Goal: Complete application form

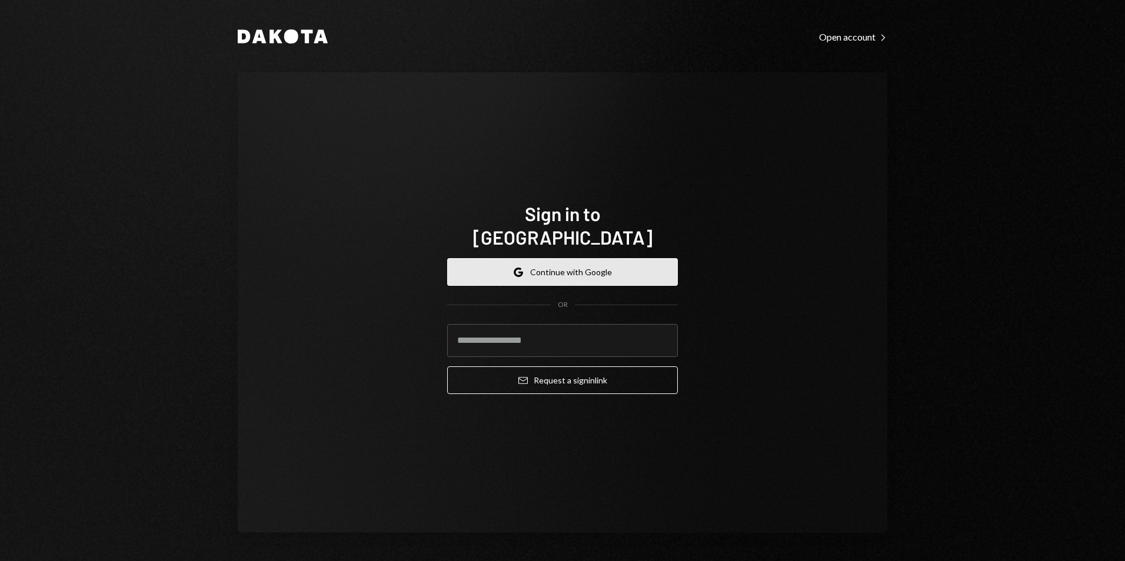
click at [570, 263] on button "Google Continue with Google" at bounding box center [562, 272] width 231 height 28
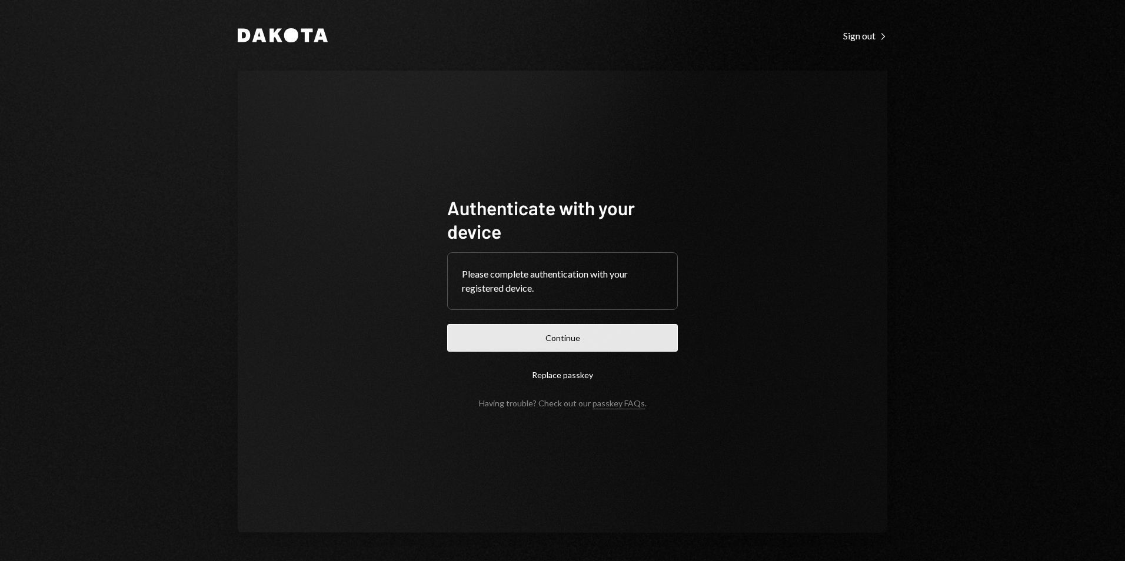
click at [567, 338] on button "Continue" at bounding box center [562, 338] width 231 height 28
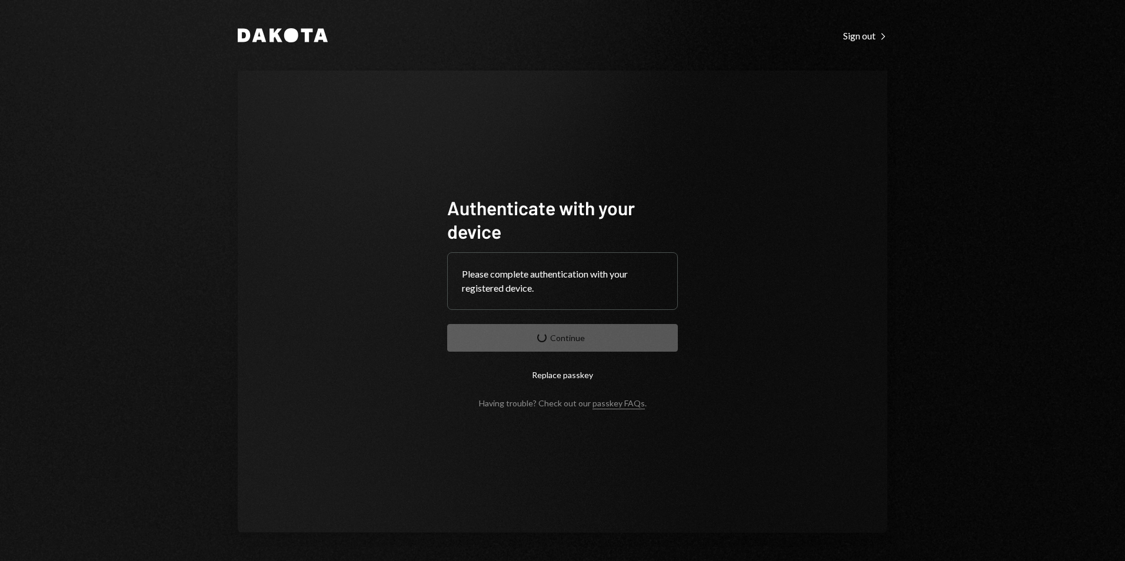
click at [560, 343] on form "Authenticate with your device Please complete authentication with your register…" at bounding box center [562, 302] width 231 height 212
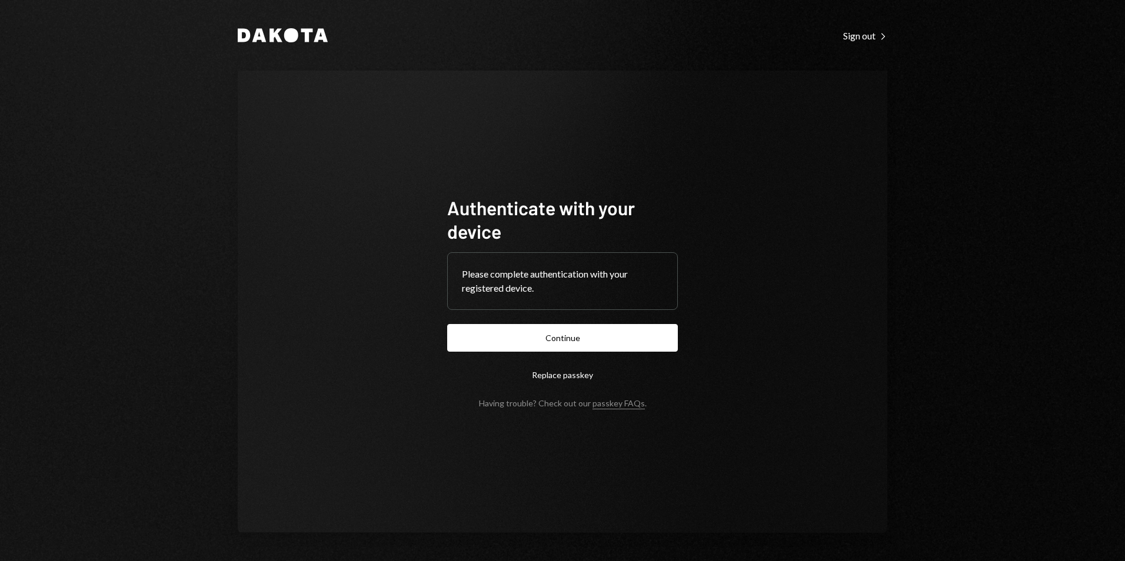
click at [591, 324] on button "Continue" at bounding box center [562, 338] width 231 height 28
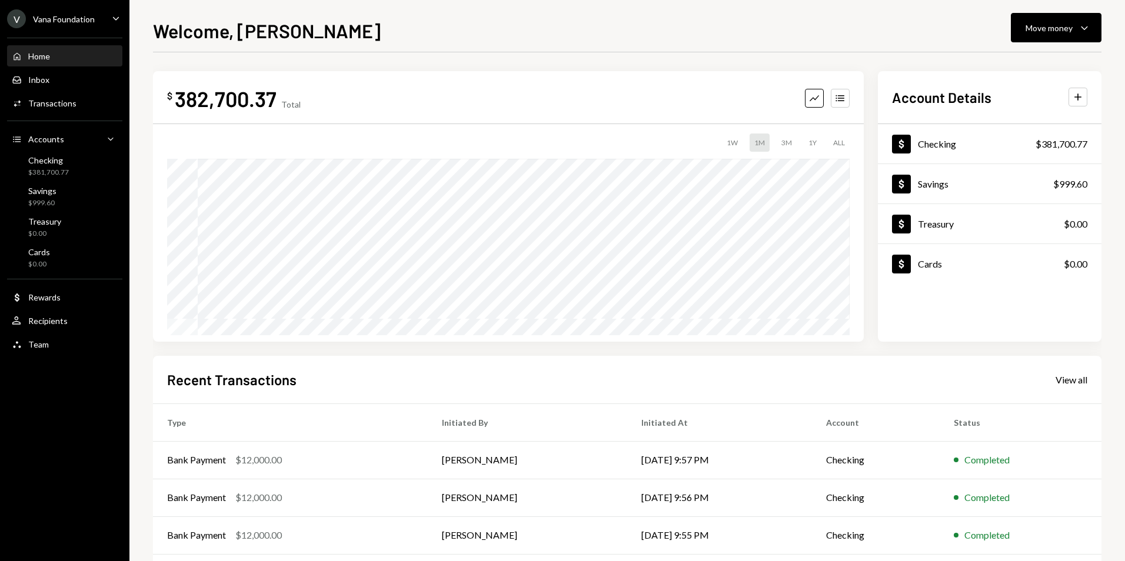
click at [72, 9] on div "V Vana Foundation" at bounding box center [51, 18] width 88 height 19
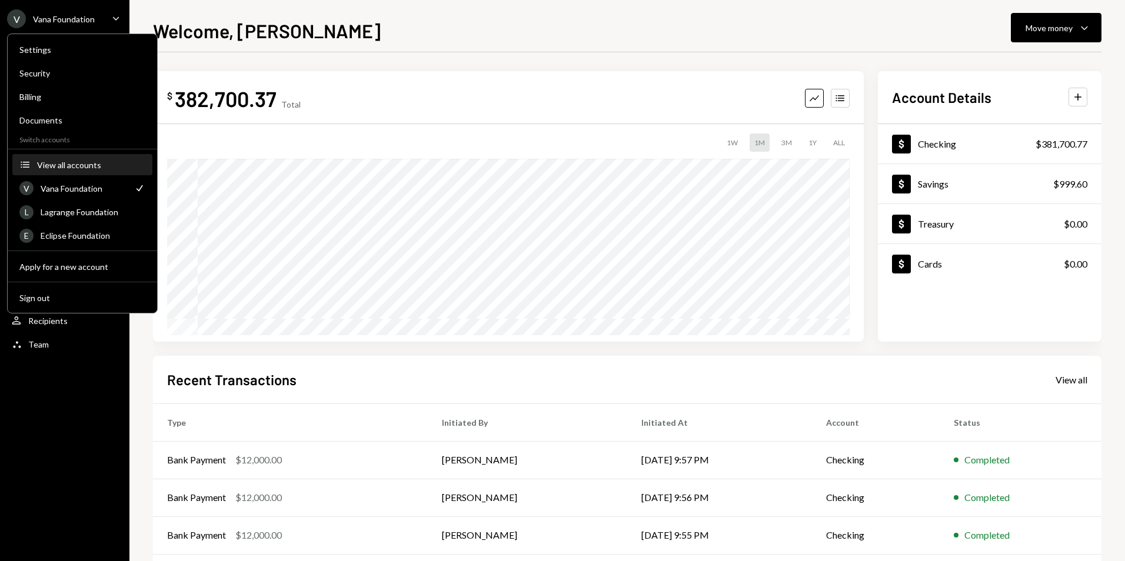
click at [68, 165] on div "View all accounts" at bounding box center [91, 165] width 108 height 10
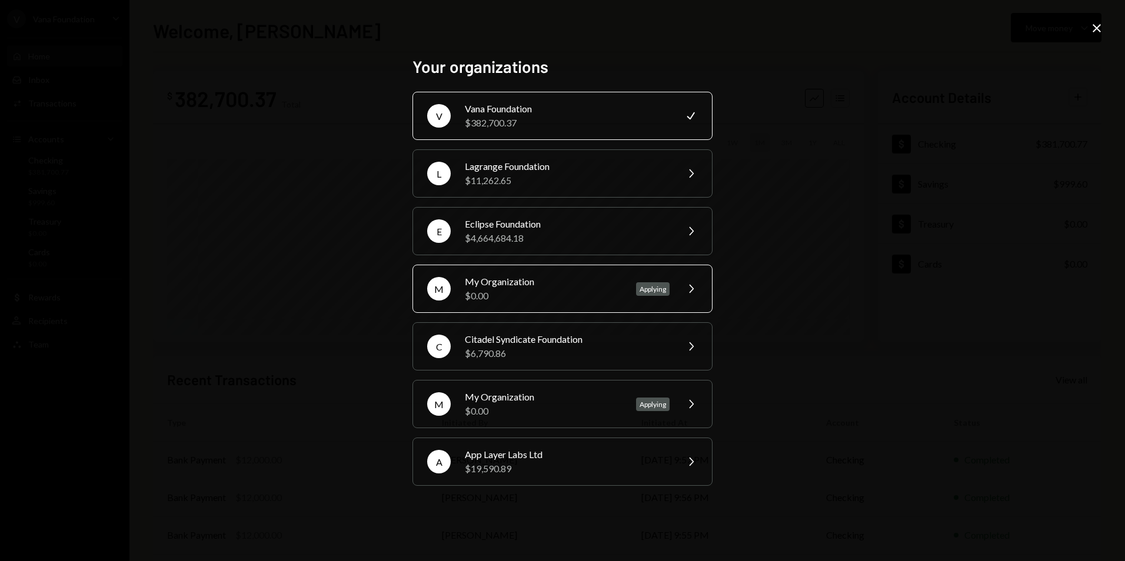
click at [570, 291] on div "$0.00" at bounding box center [543, 296] width 157 height 14
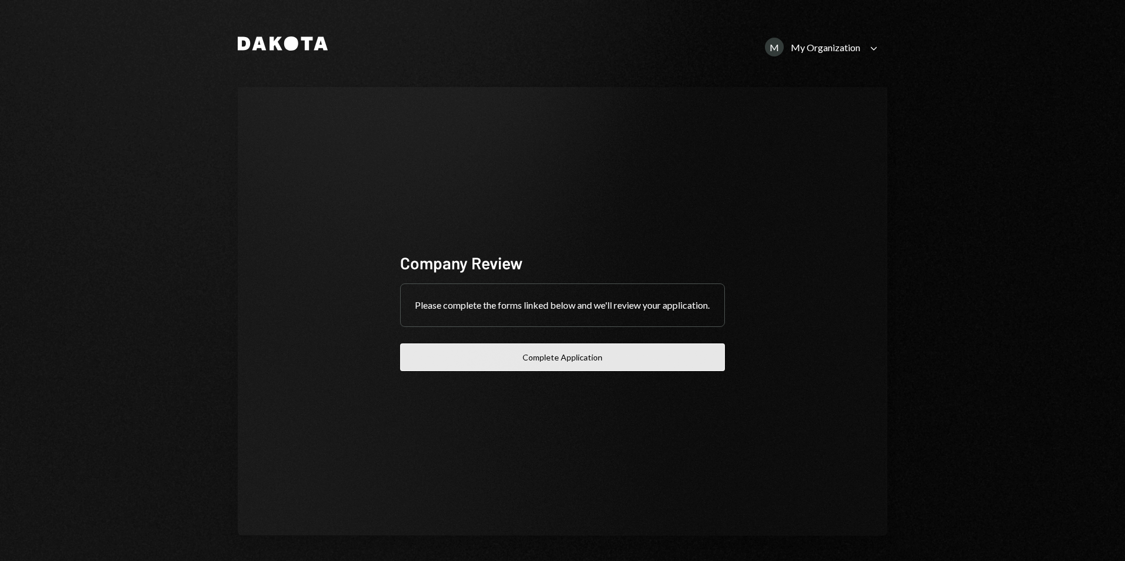
click at [529, 365] on button "Complete Application" at bounding box center [562, 357] width 325 height 28
